Goal: Browse casually: Explore the website without a specific task or goal

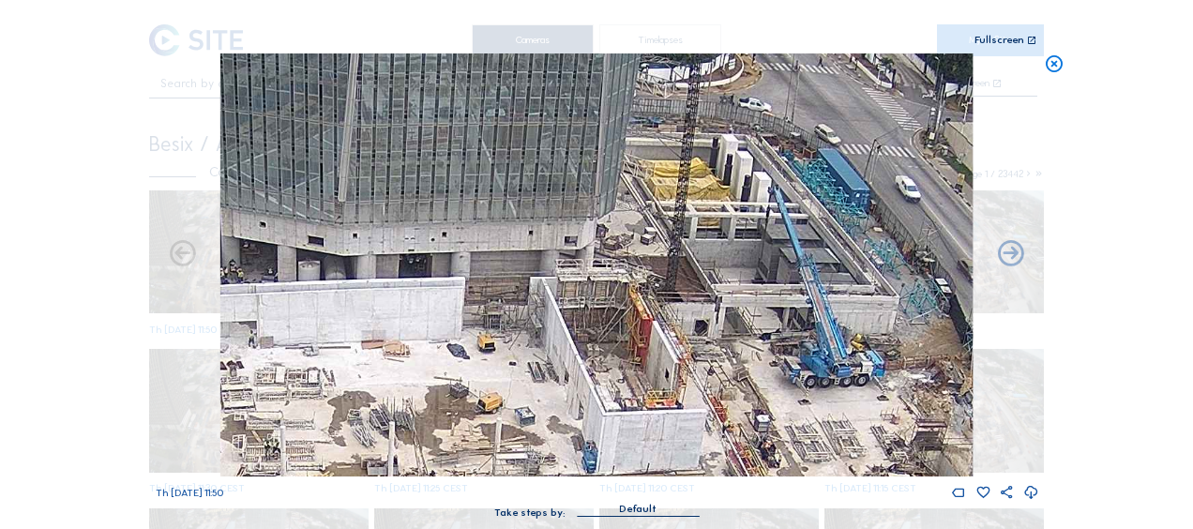
click at [1056, 69] on icon at bounding box center [1053, 64] width 21 height 22
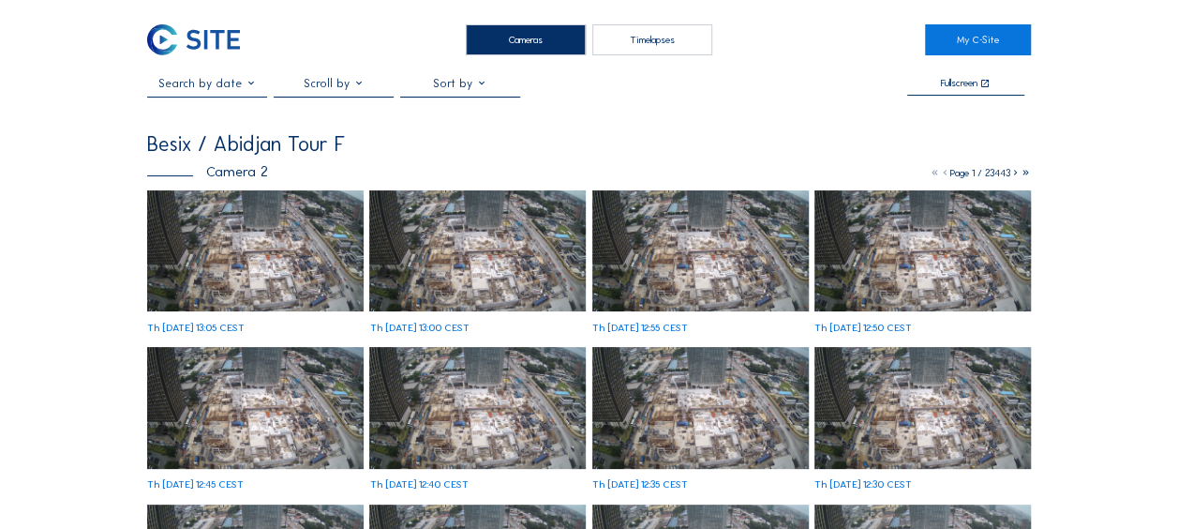
click at [286, 229] on img at bounding box center [255, 251] width 217 height 122
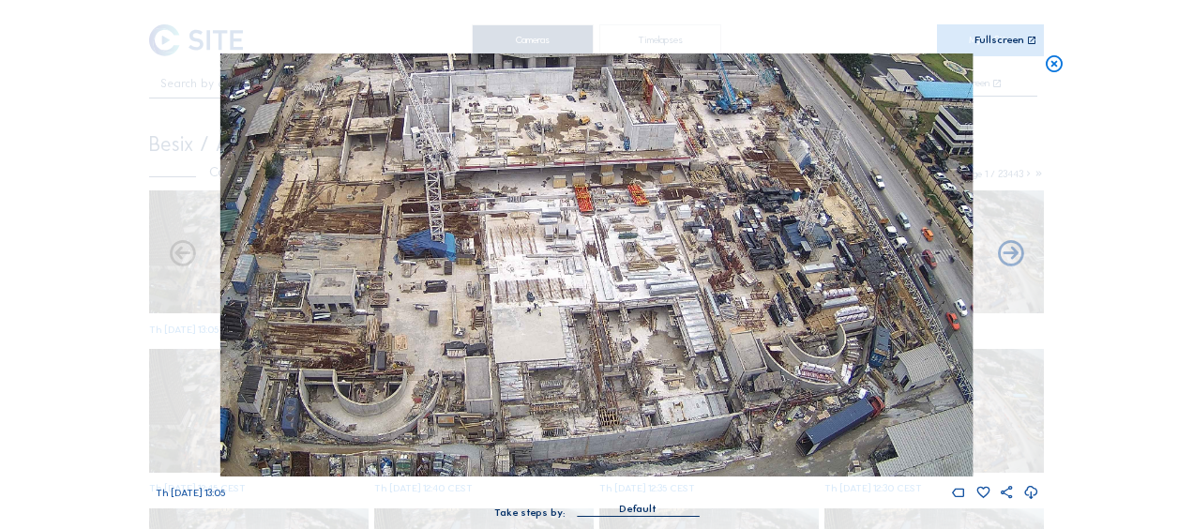
drag, startPoint x: 767, startPoint y: 409, endPoint x: 765, endPoint y: 257, distance: 151.9
click at [765, 256] on img at bounding box center [596, 264] width 752 height 423
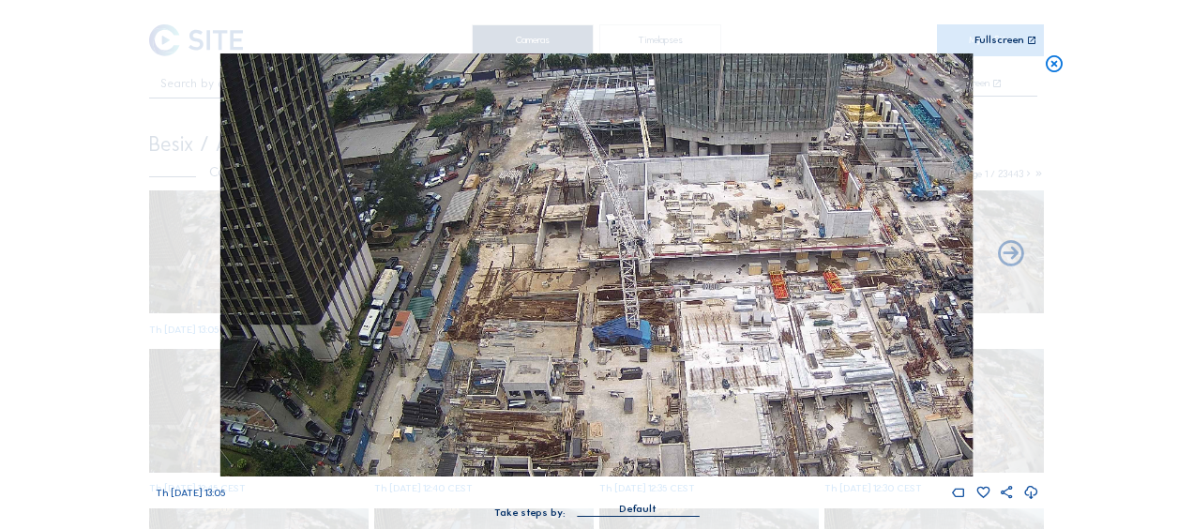
drag, startPoint x: 297, startPoint y: 236, endPoint x: 501, endPoint y: 298, distance: 212.6
click at [491, 323] on img at bounding box center [596, 264] width 752 height 423
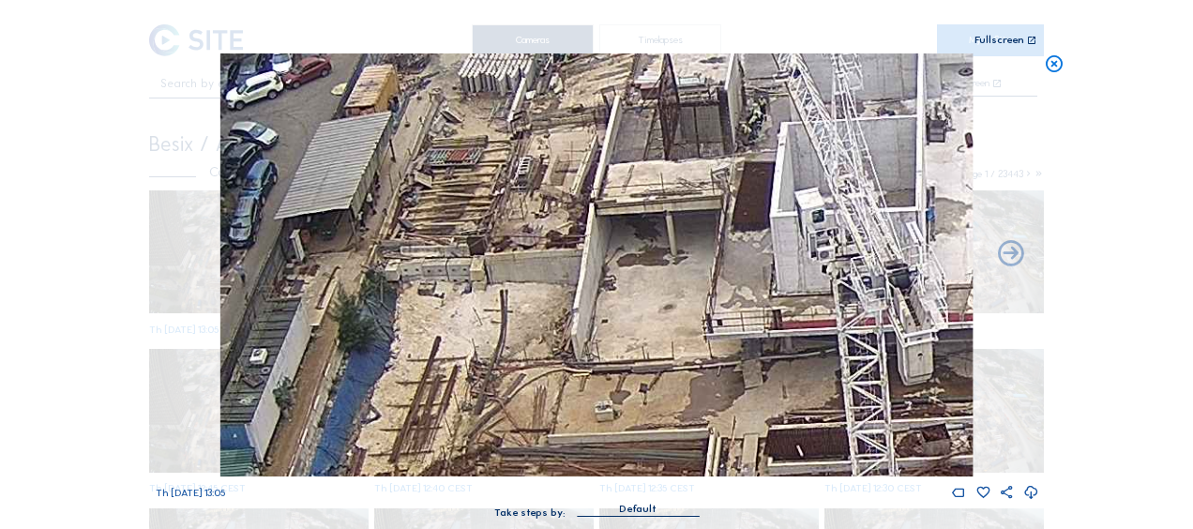
drag, startPoint x: 530, startPoint y: 249, endPoint x: 525, endPoint y: 233, distance: 16.6
click at [525, 233] on img at bounding box center [596, 264] width 752 height 423
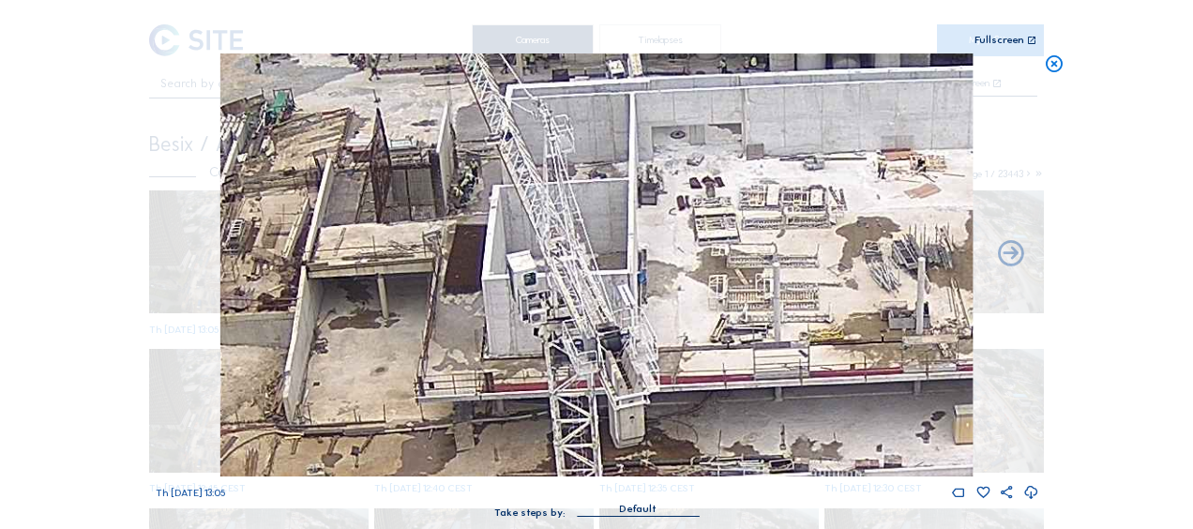
drag, startPoint x: 782, startPoint y: 233, endPoint x: 694, endPoint y: 298, distance: 109.9
click at [497, 311] on img at bounding box center [596, 264] width 752 height 423
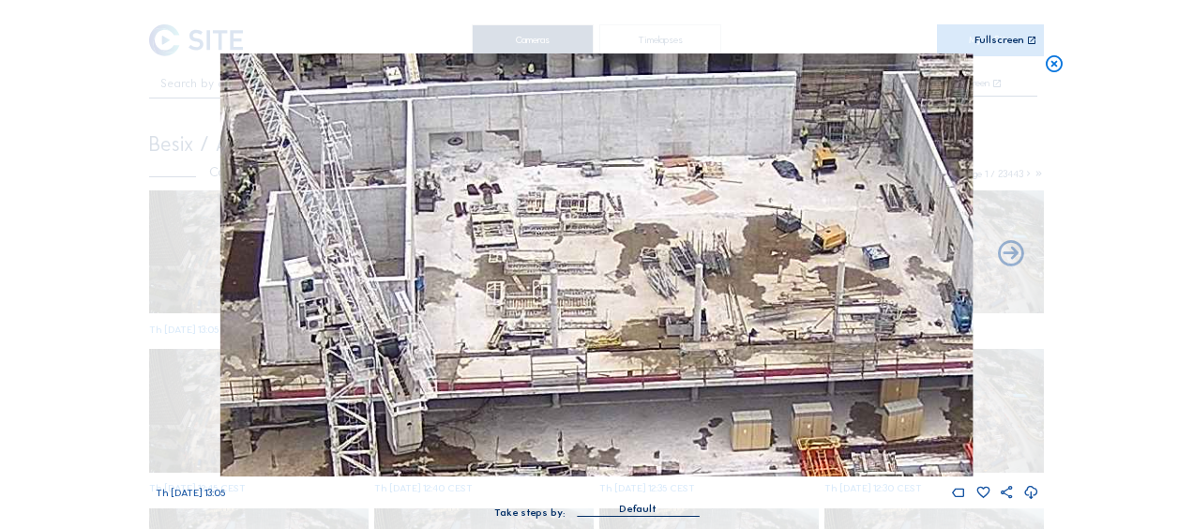
drag, startPoint x: 573, startPoint y: 303, endPoint x: 431, endPoint y: 263, distance: 147.2
click at [128, 231] on div "Scroll to travel through time | Press 'Alt' Button + Scroll to Zoom | Click and…" at bounding box center [596, 264] width 1193 height 529
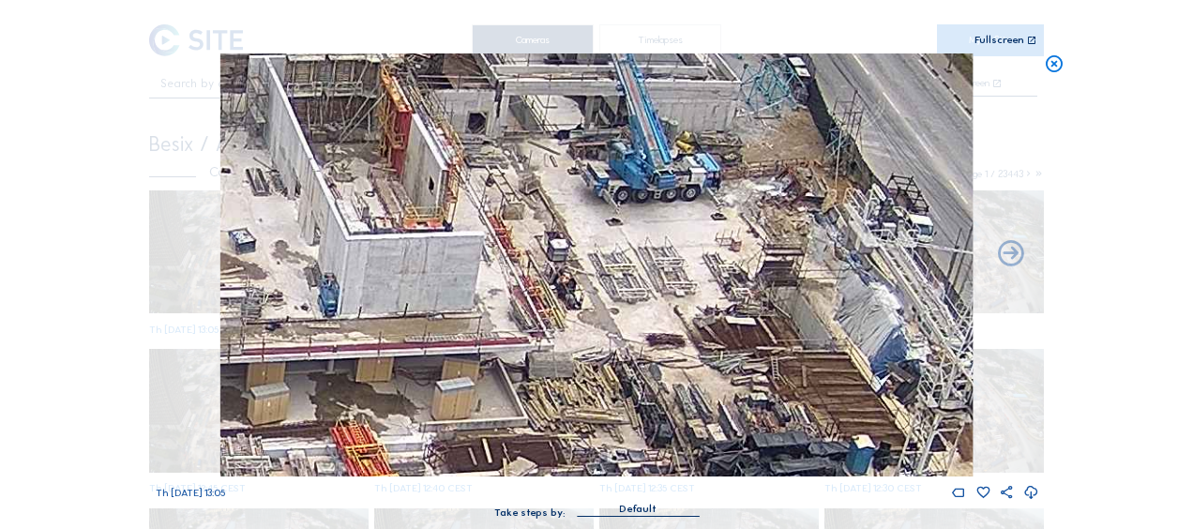
drag, startPoint x: 730, startPoint y: 236, endPoint x: 591, endPoint y: 272, distance: 144.2
click at [590, 271] on img at bounding box center [596, 264] width 752 height 423
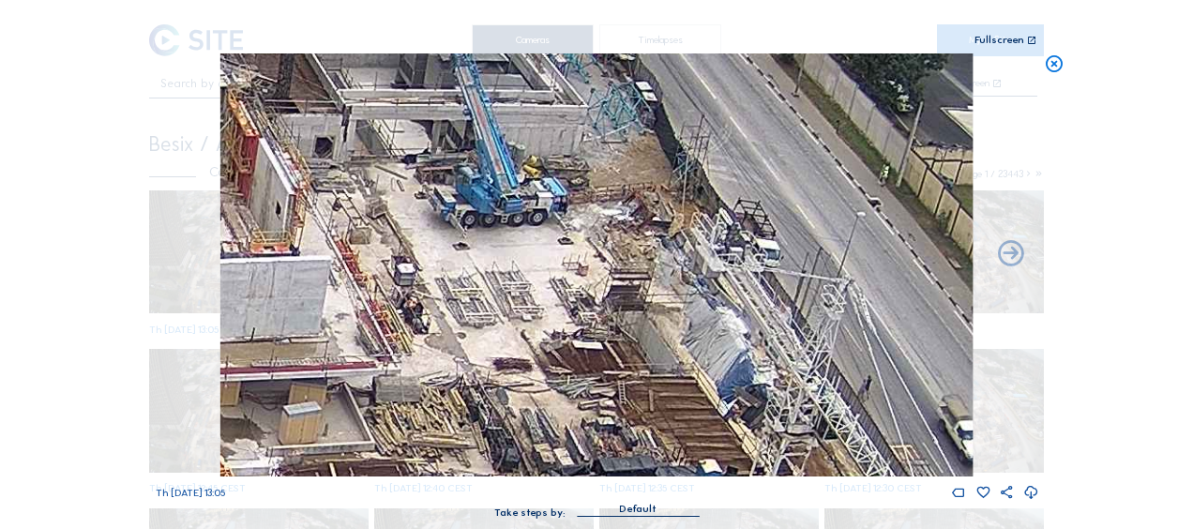
drag, startPoint x: 809, startPoint y: 216, endPoint x: 664, endPoint y: 211, distance: 145.4
click at [664, 211] on img at bounding box center [596, 264] width 752 height 423
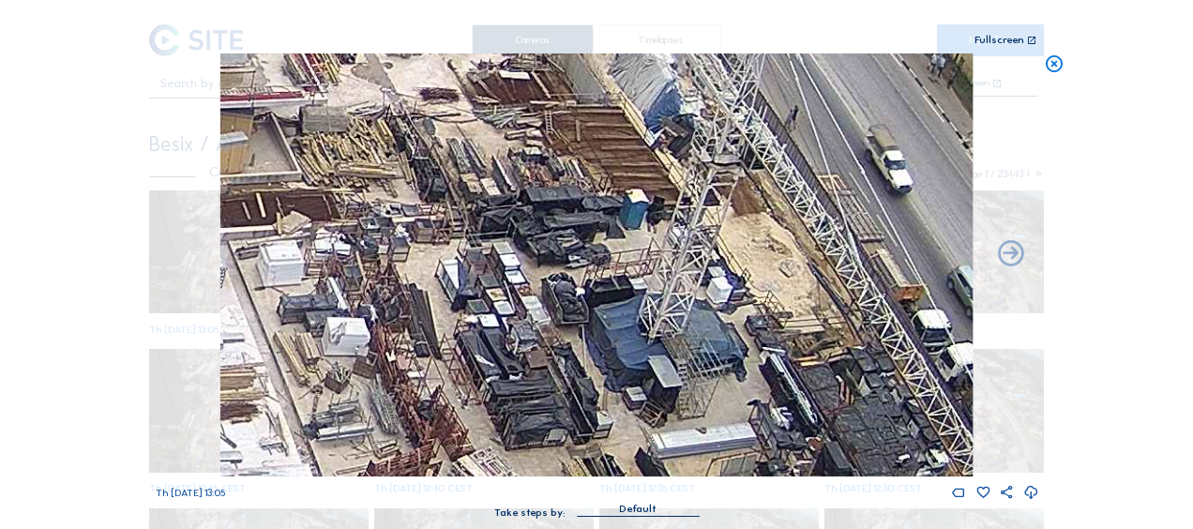
drag, startPoint x: 795, startPoint y: 384, endPoint x: 760, endPoint y: 125, distance: 262.0
click at [760, 125] on img at bounding box center [596, 264] width 752 height 423
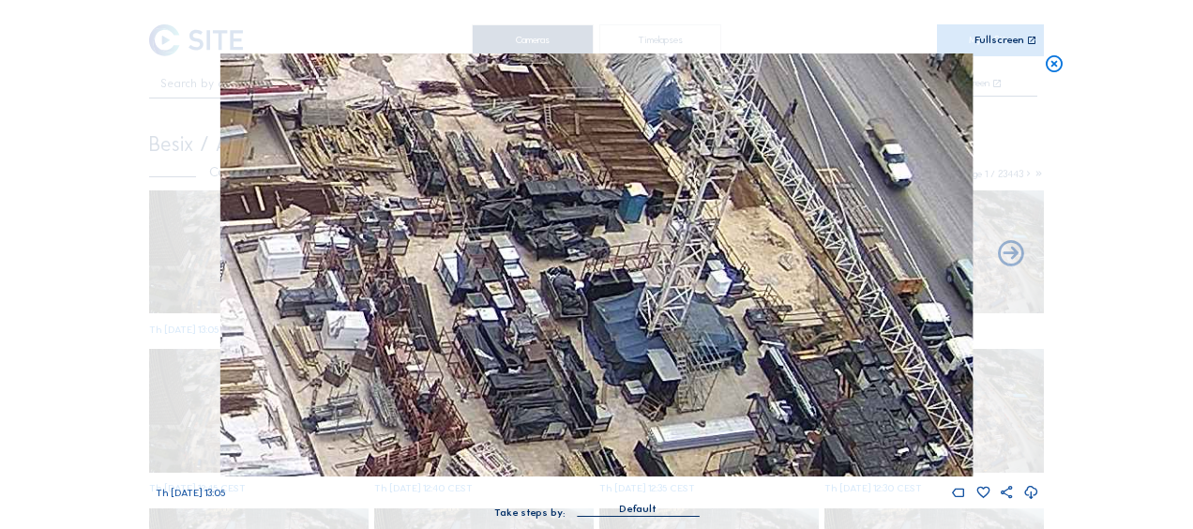
click at [823, 310] on img at bounding box center [596, 264] width 752 height 423
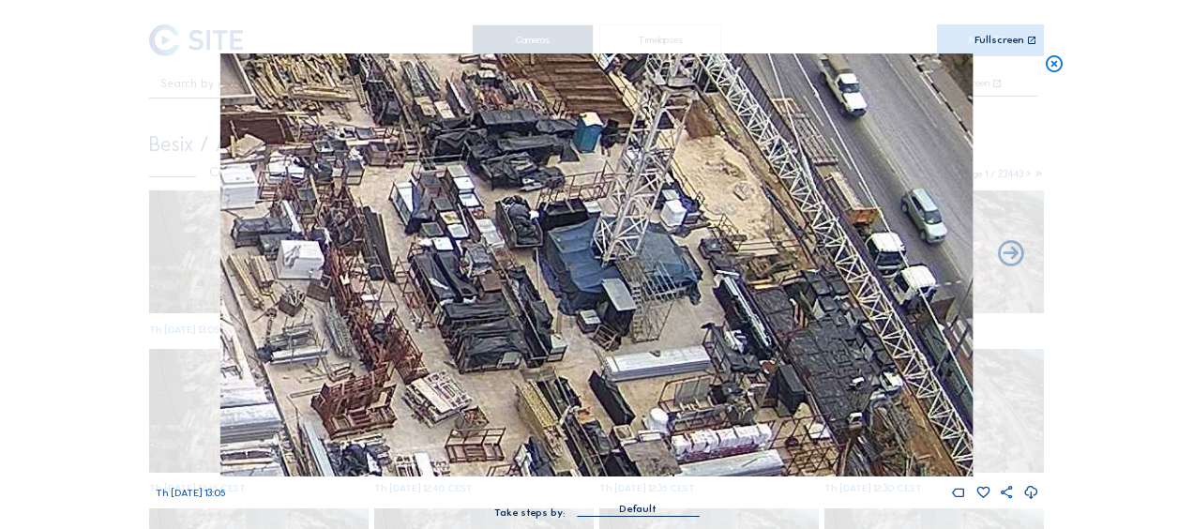
drag, startPoint x: 786, startPoint y: 276, endPoint x: 718, endPoint y: 191, distance: 108.1
click at [718, 191] on img at bounding box center [596, 264] width 752 height 423
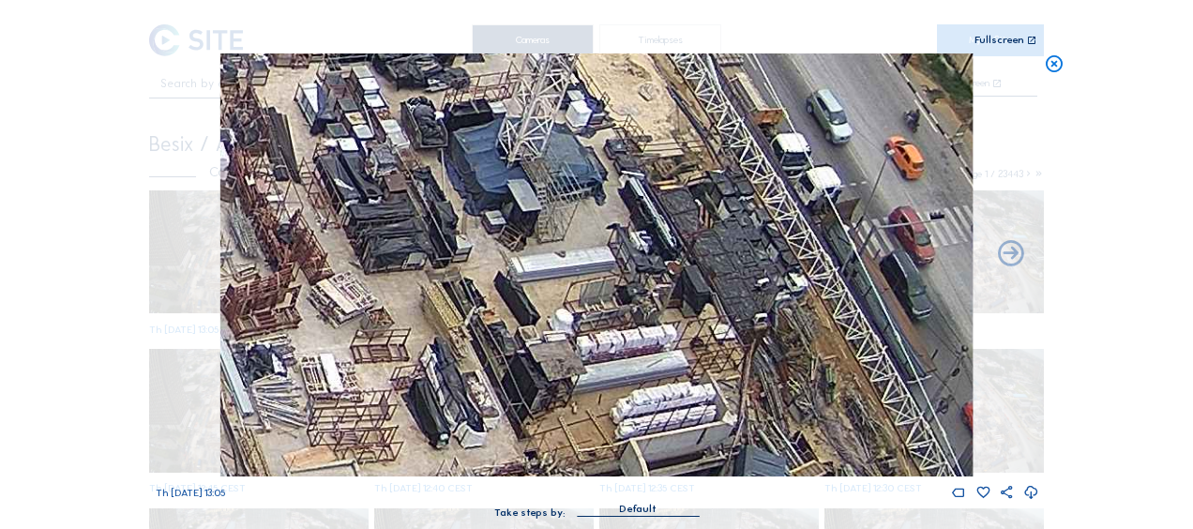
drag, startPoint x: 788, startPoint y: 209, endPoint x: 735, endPoint y: 150, distance: 79.7
click at [735, 150] on img at bounding box center [596, 264] width 752 height 423
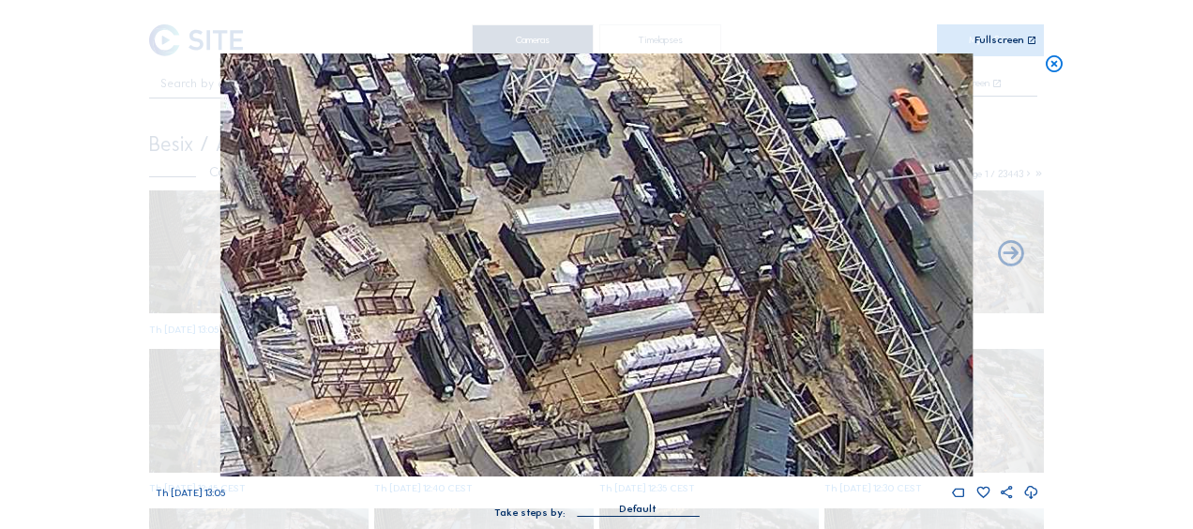
drag, startPoint x: 510, startPoint y: 309, endPoint x: 603, endPoint y: 154, distance: 181.2
click at [603, 154] on img at bounding box center [596, 264] width 752 height 423
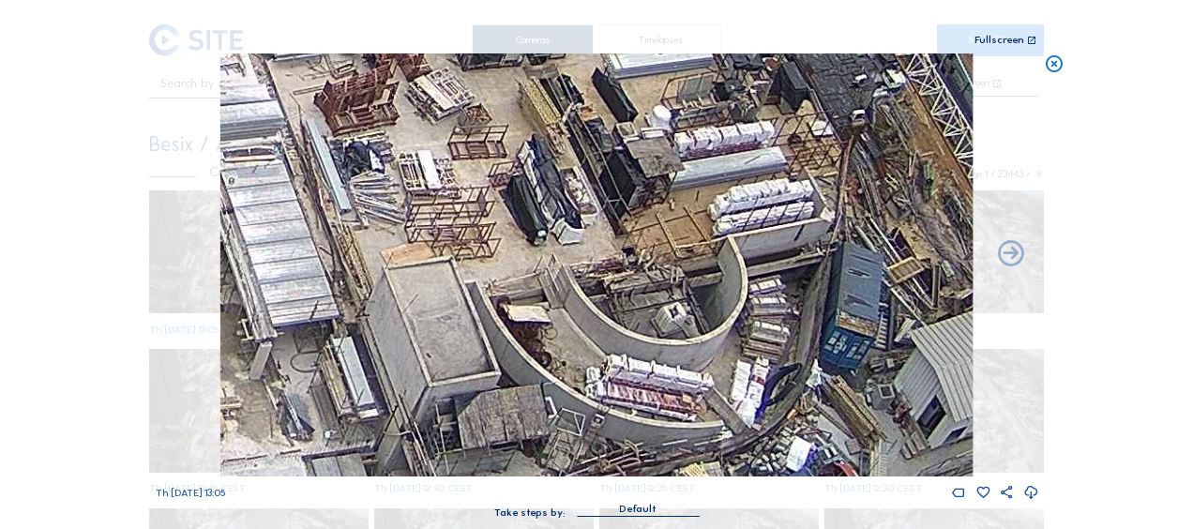
drag, startPoint x: 507, startPoint y: 304, endPoint x: 575, endPoint y: 218, distance: 109.5
click at [573, 219] on img at bounding box center [596, 264] width 752 height 423
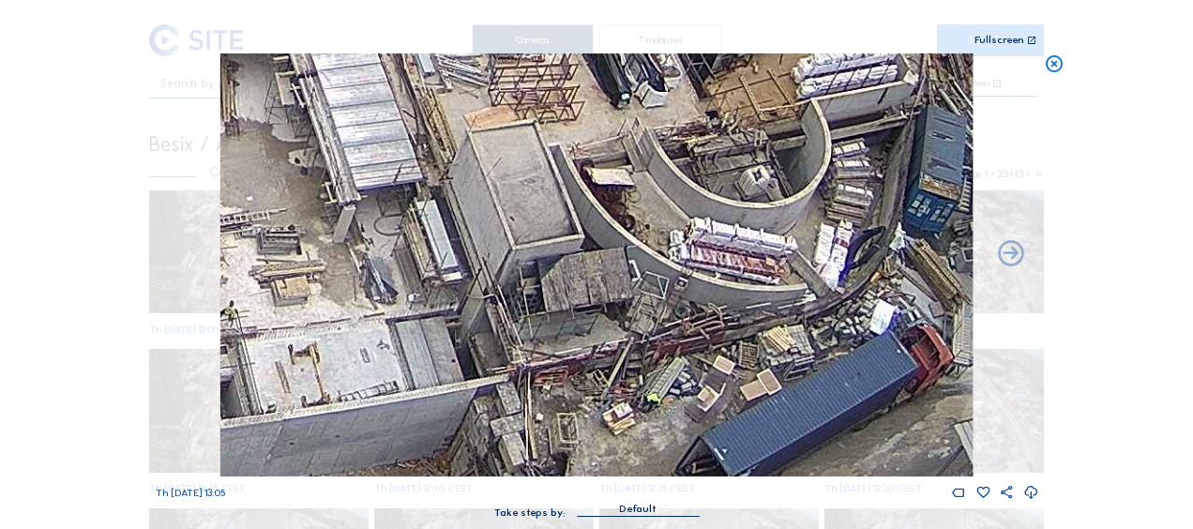
drag, startPoint x: 492, startPoint y: 336, endPoint x: 585, endPoint y: 198, distance: 166.2
click at [585, 198] on img at bounding box center [596, 264] width 752 height 423
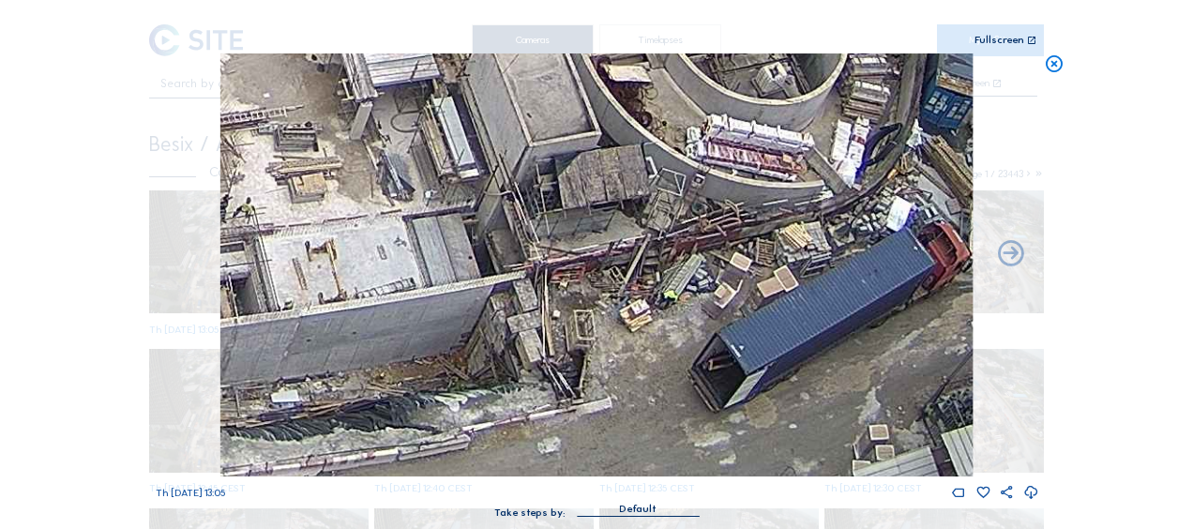
drag, startPoint x: 631, startPoint y: 266, endPoint x: 554, endPoint y: 180, distance: 115.5
click at [554, 180] on img at bounding box center [596, 264] width 752 height 423
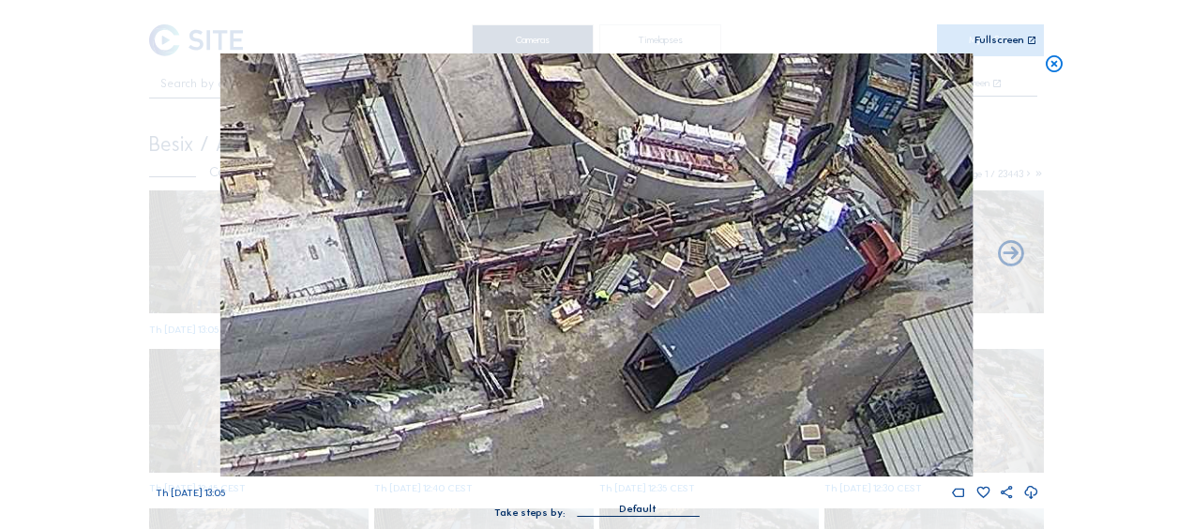
drag, startPoint x: 819, startPoint y: 175, endPoint x: 683, endPoint y: 146, distance: 139.0
click at [685, 146] on img at bounding box center [596, 264] width 752 height 423
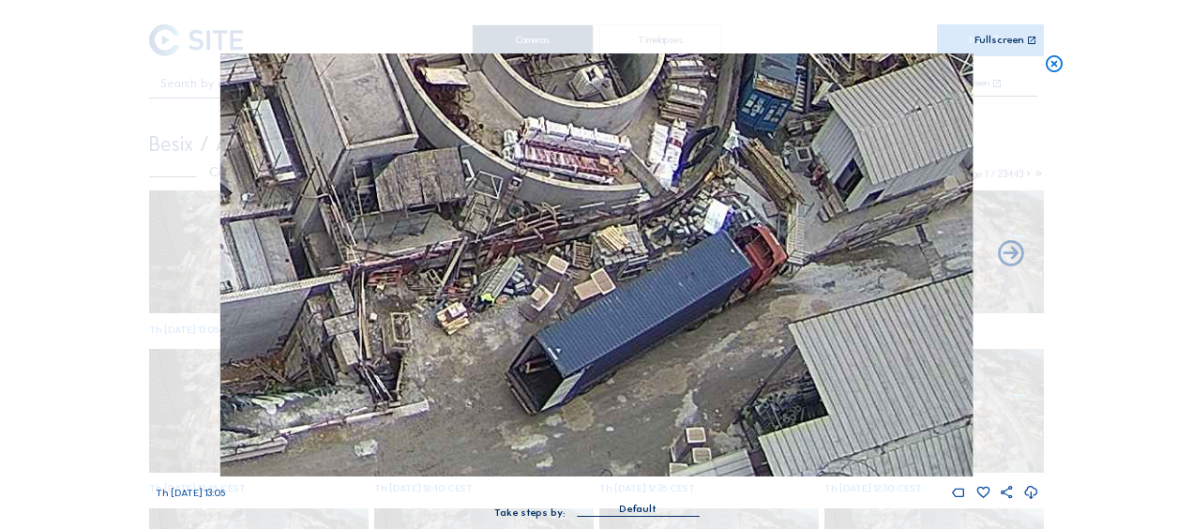
drag, startPoint x: 763, startPoint y: 169, endPoint x: 689, endPoint y: 195, distance: 78.6
click at [689, 195] on img at bounding box center [596, 264] width 752 height 423
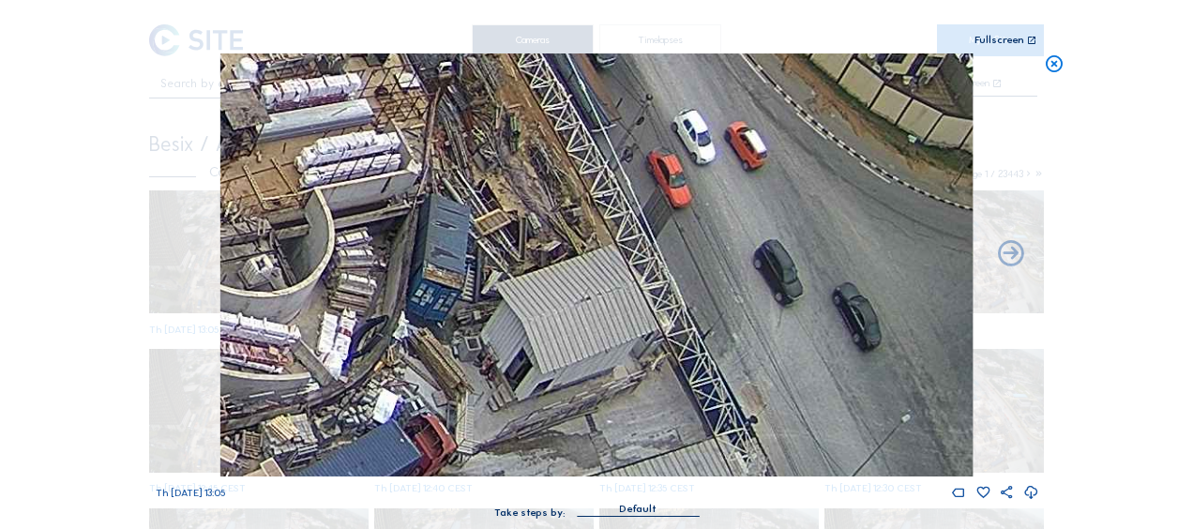
drag, startPoint x: 810, startPoint y: 158, endPoint x: 585, endPoint y: 303, distance: 267.8
click at [585, 303] on img at bounding box center [596, 264] width 752 height 423
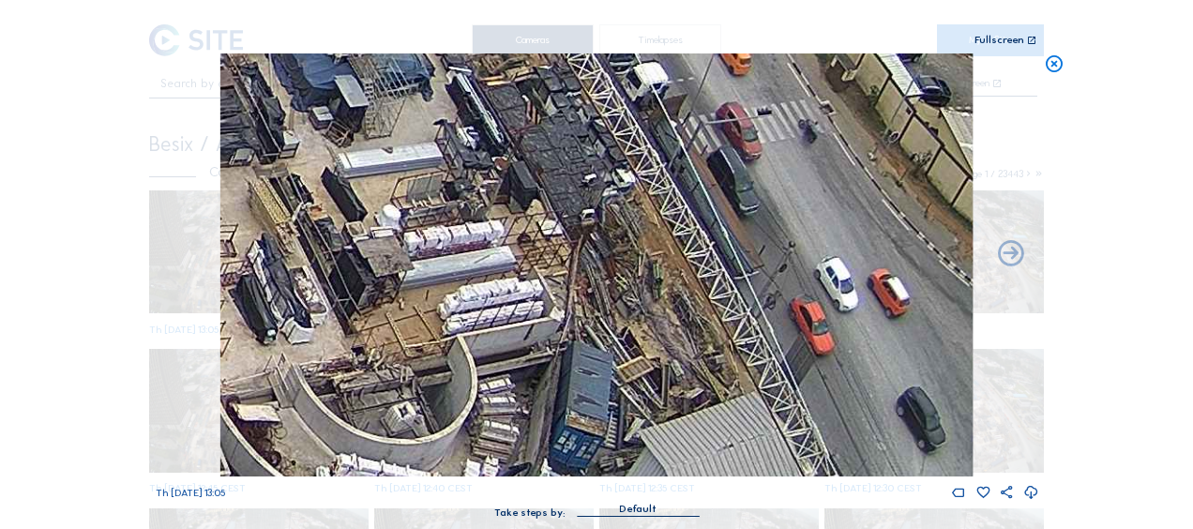
drag, startPoint x: 478, startPoint y: 118, endPoint x: 572, endPoint y: 227, distance: 143.6
click at [623, 270] on img at bounding box center [596, 264] width 752 height 423
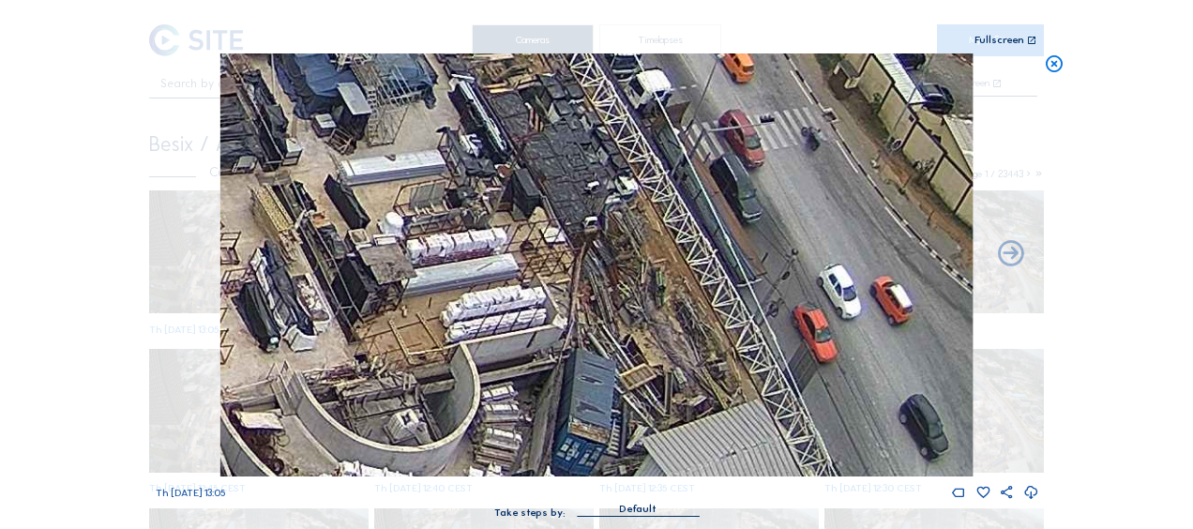
drag, startPoint x: 534, startPoint y: 197, endPoint x: 611, endPoint y: 425, distance: 240.4
click at [615, 427] on img at bounding box center [596, 264] width 752 height 423
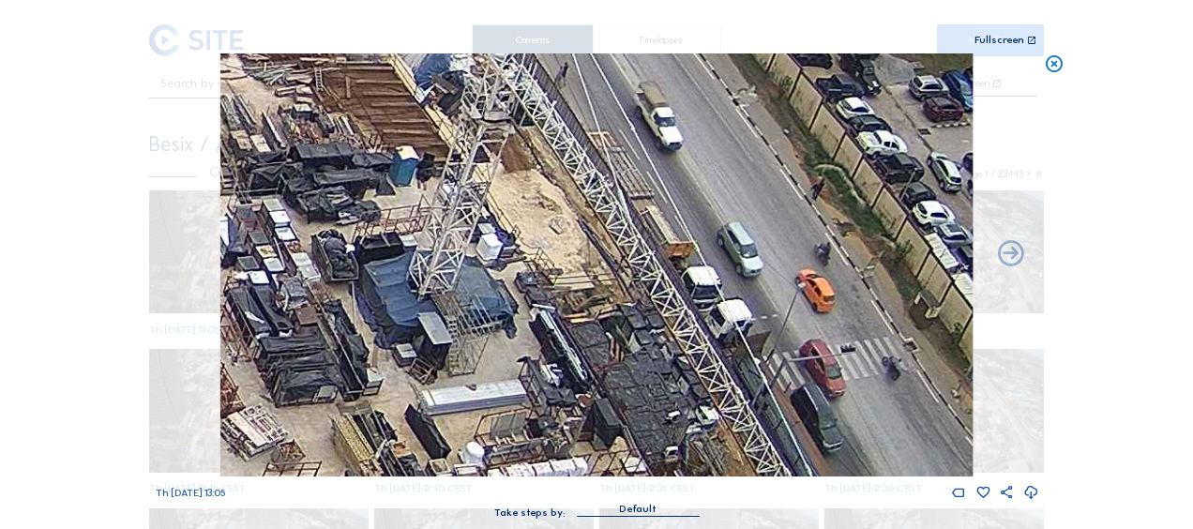
drag, startPoint x: 653, startPoint y: 351, endPoint x: 669, endPoint y: 357, distance: 17.2
click at [668, 357] on img at bounding box center [596, 264] width 752 height 423
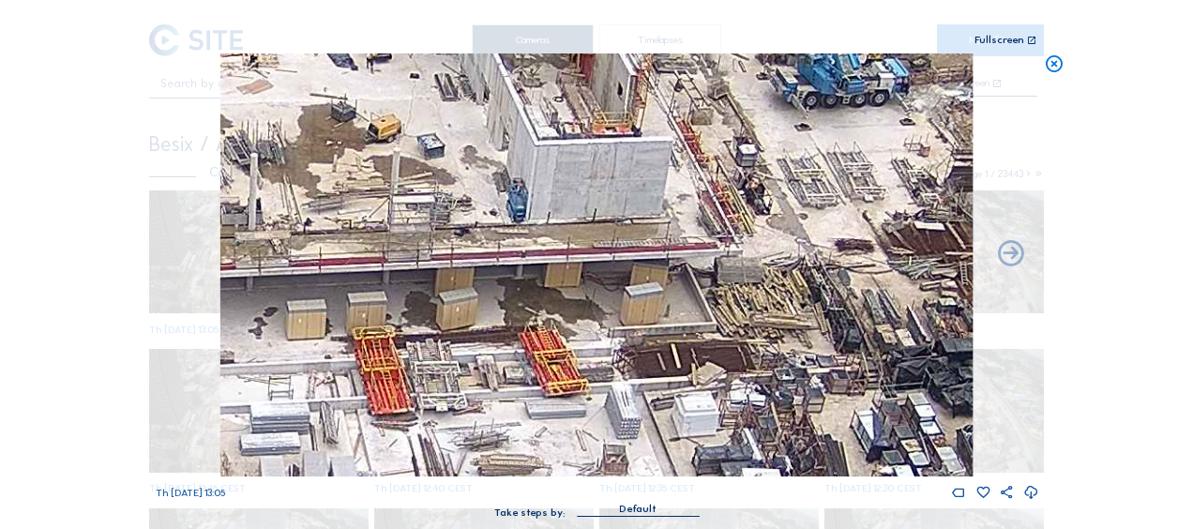
drag, startPoint x: 473, startPoint y: 248, endPoint x: 859, endPoint y: 349, distance: 398.2
click at [859, 349] on img at bounding box center [596, 264] width 752 height 423
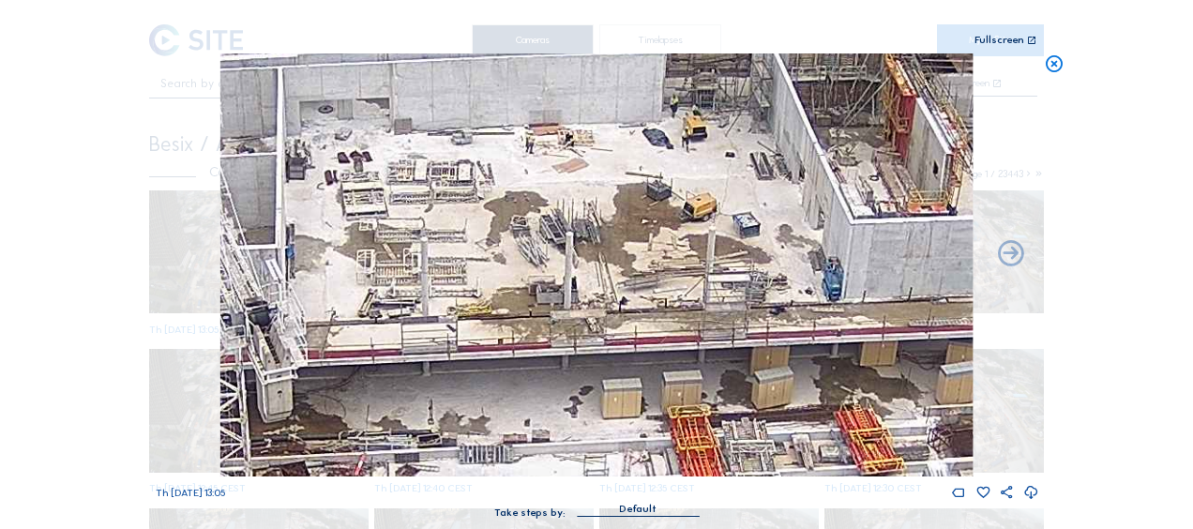
drag, startPoint x: 718, startPoint y: 317, endPoint x: 816, endPoint y: 329, distance: 98.3
click at [818, 333] on img at bounding box center [596, 264] width 752 height 423
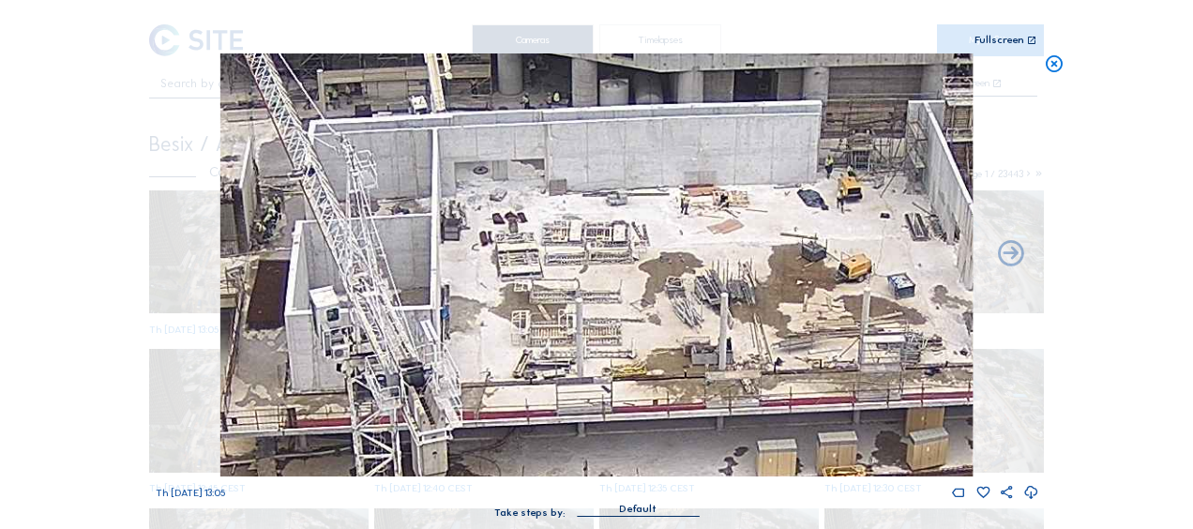
drag, startPoint x: 459, startPoint y: 205, endPoint x: 790, endPoint y: 307, distance: 346.1
click at [790, 307] on img at bounding box center [596, 264] width 752 height 423
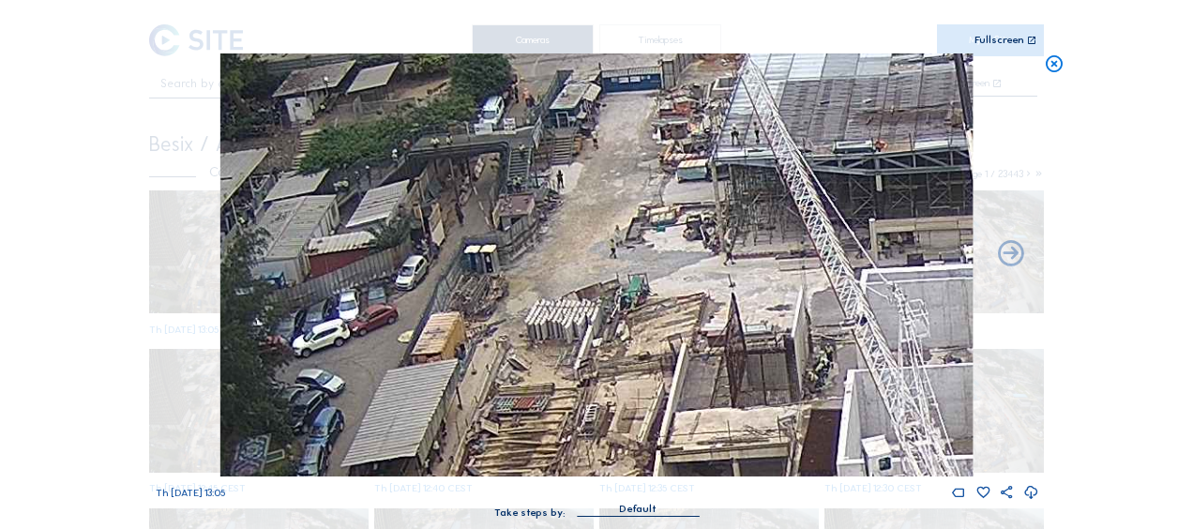
drag, startPoint x: 396, startPoint y: 184, endPoint x: 692, endPoint y: 268, distance: 308.0
click at [715, 264] on img at bounding box center [596, 264] width 752 height 423
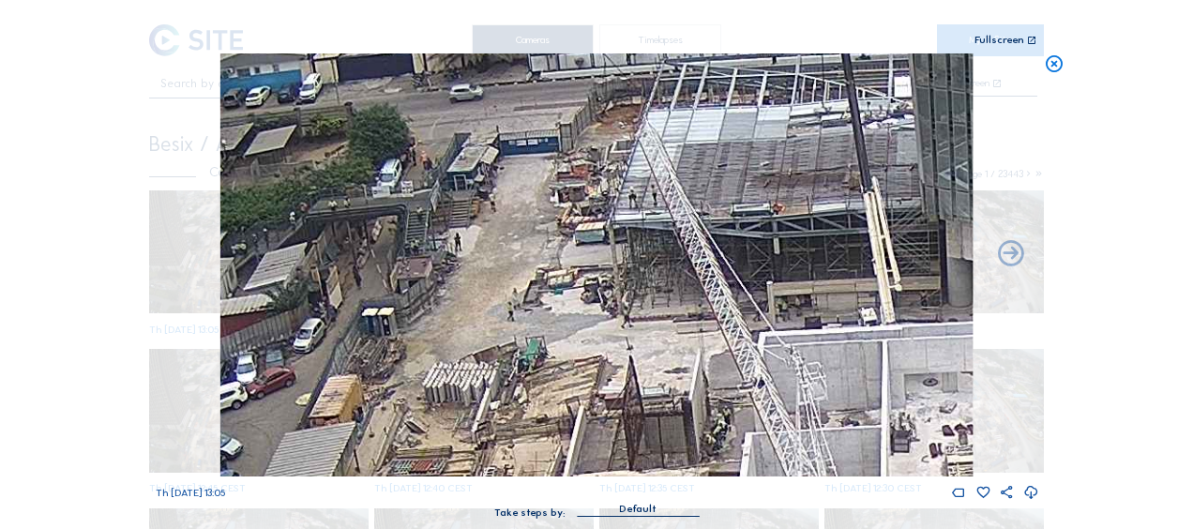
drag, startPoint x: 662, startPoint y: 300, endPoint x: 597, endPoint y: 371, distance: 96.2
click at [597, 371] on img at bounding box center [596, 264] width 752 height 423
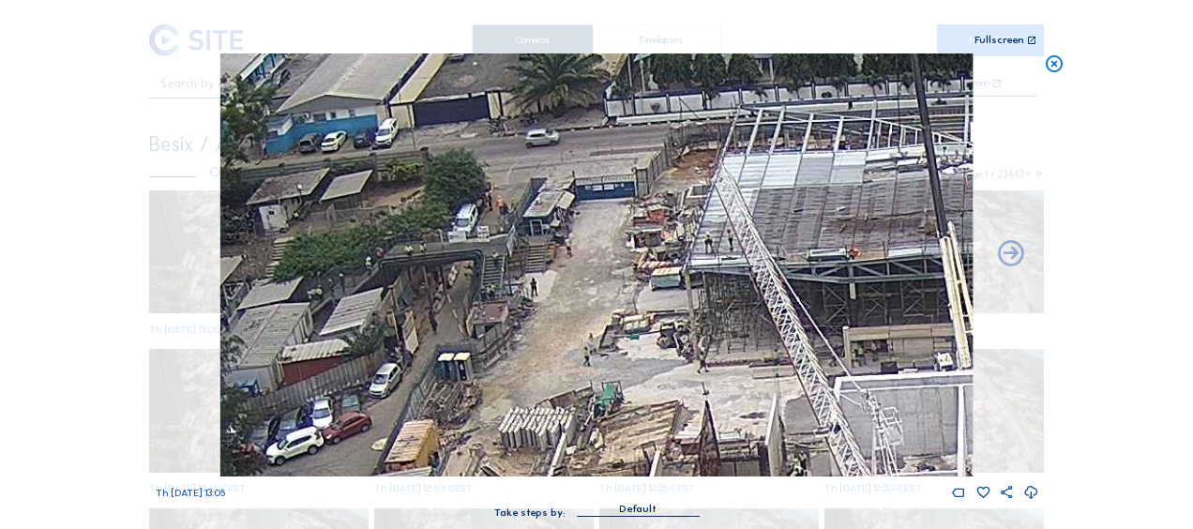
drag, startPoint x: 599, startPoint y: 355, endPoint x: 624, endPoint y: 369, distance: 29.0
click at [624, 369] on img at bounding box center [596, 264] width 752 height 423
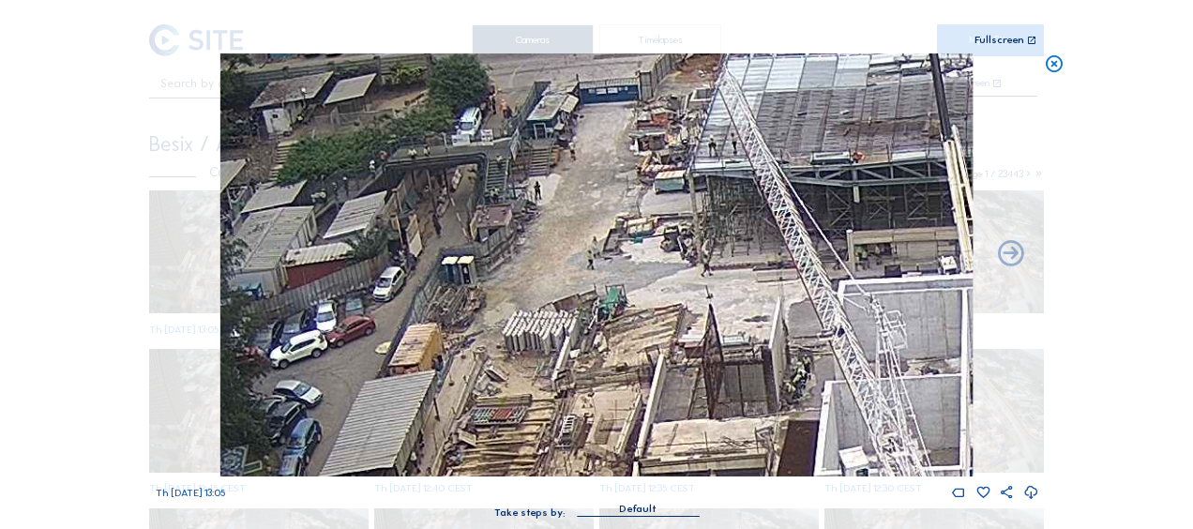
drag, startPoint x: 536, startPoint y: 367, endPoint x: 529, endPoint y: 263, distance: 104.3
click at [529, 263] on img at bounding box center [596, 264] width 752 height 423
click at [1056, 64] on icon at bounding box center [1053, 64] width 21 height 22
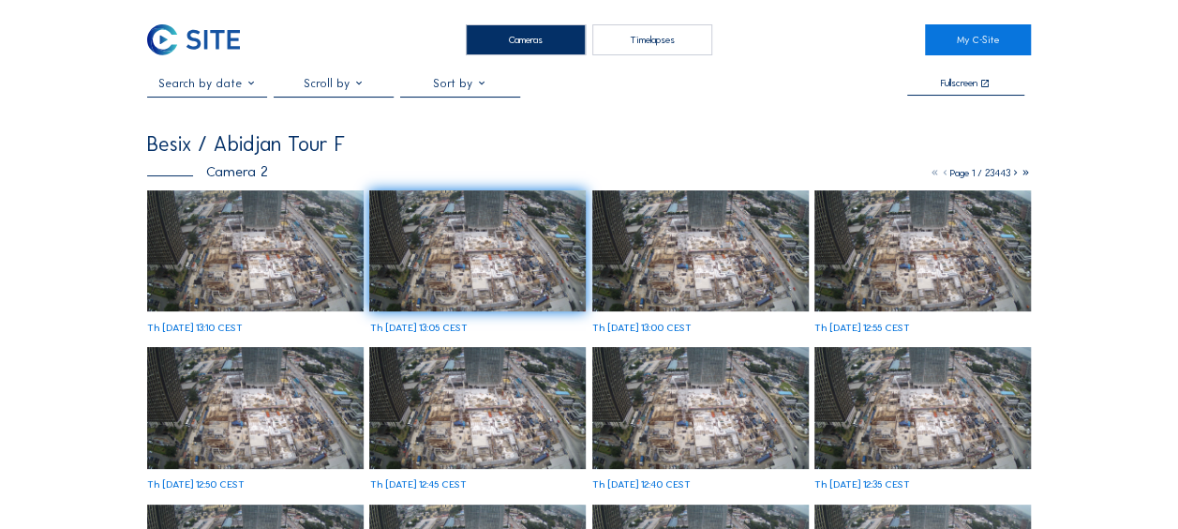
click at [168, 275] on img at bounding box center [255, 251] width 217 height 122
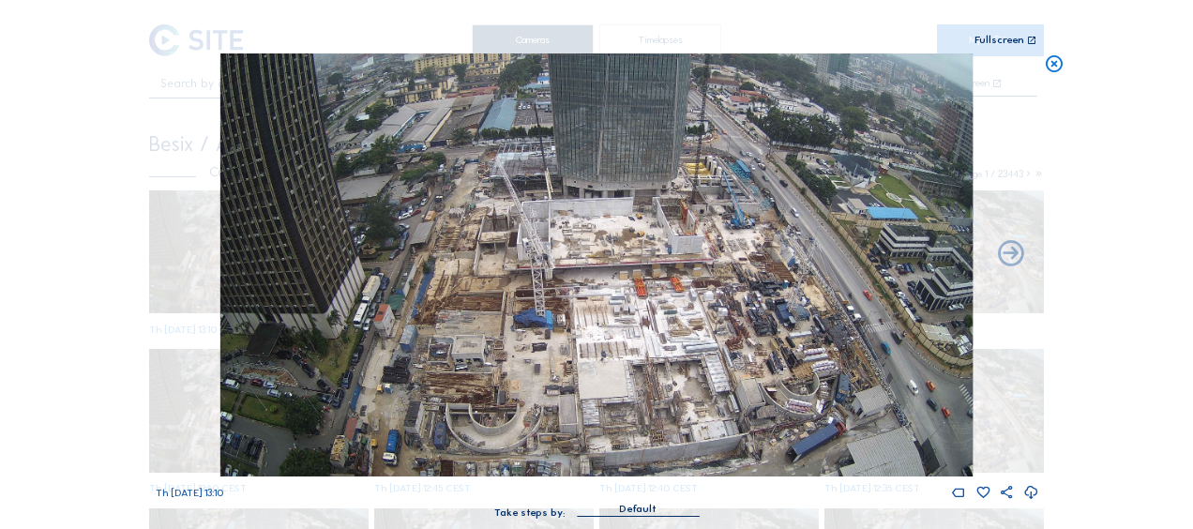
click at [1049, 62] on icon at bounding box center [1053, 64] width 21 height 22
